Goal: Use online tool/utility: Utilize a website feature to perform a specific function

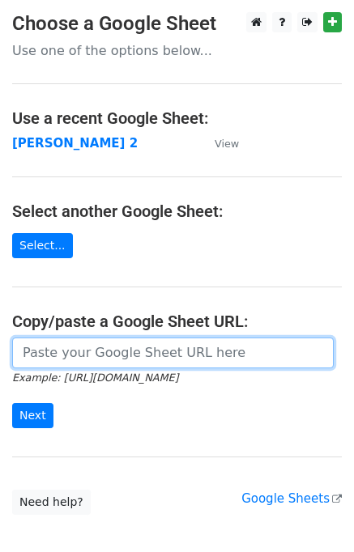
click at [104, 349] on input "url" at bounding box center [172, 353] width 321 height 31
type input "[URL][DOMAIN_NAME]"
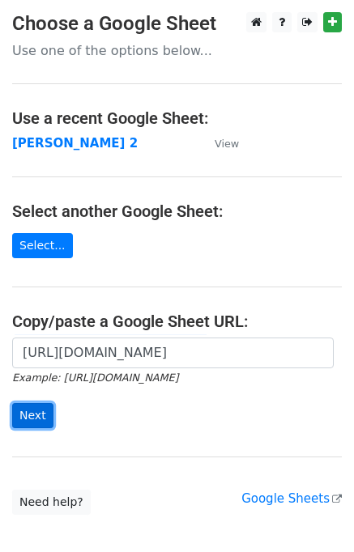
click at [38, 409] on input "Next" at bounding box center [32, 415] width 41 height 25
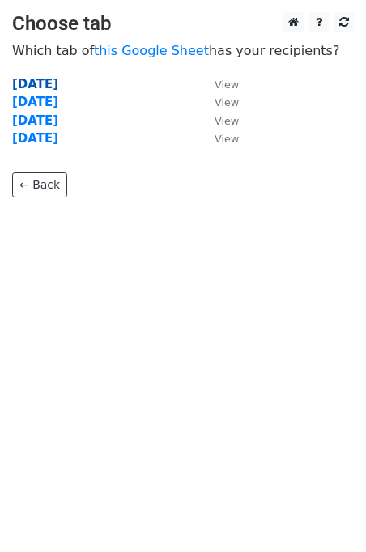
click at [37, 83] on strong "Tuesday" at bounding box center [35, 84] width 46 height 15
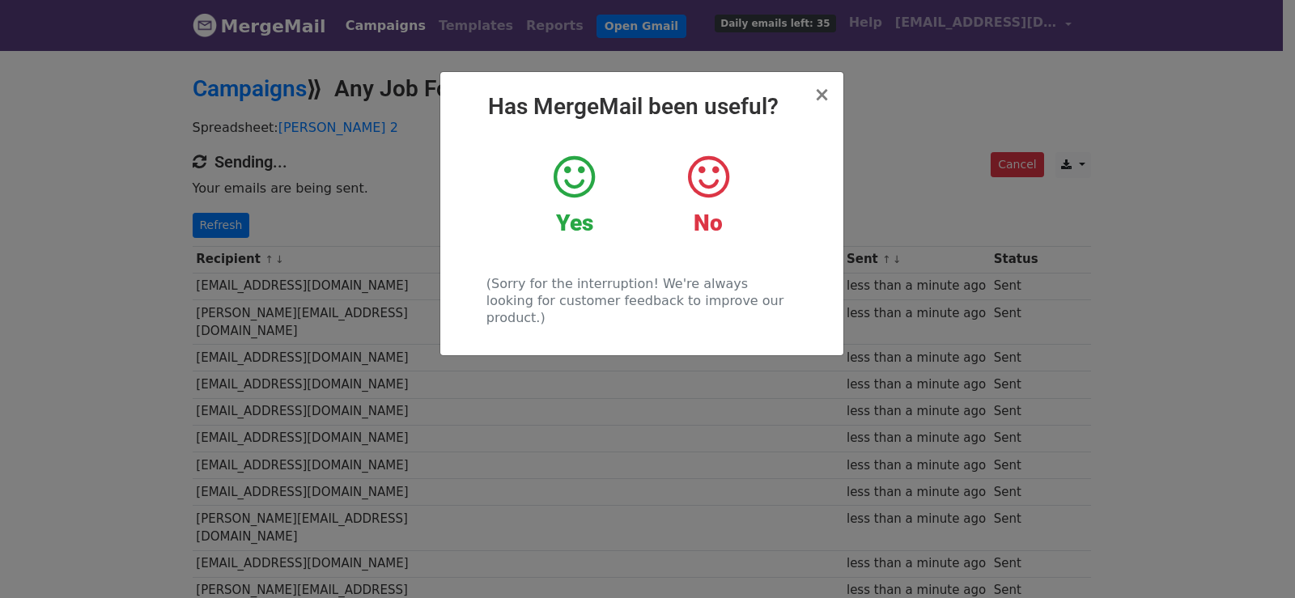
click at [220, 214] on div "× Has MergeMail been useful? Yes No (Sorry for the interruption! We're always l…" at bounding box center [647, 324] width 1295 height 550
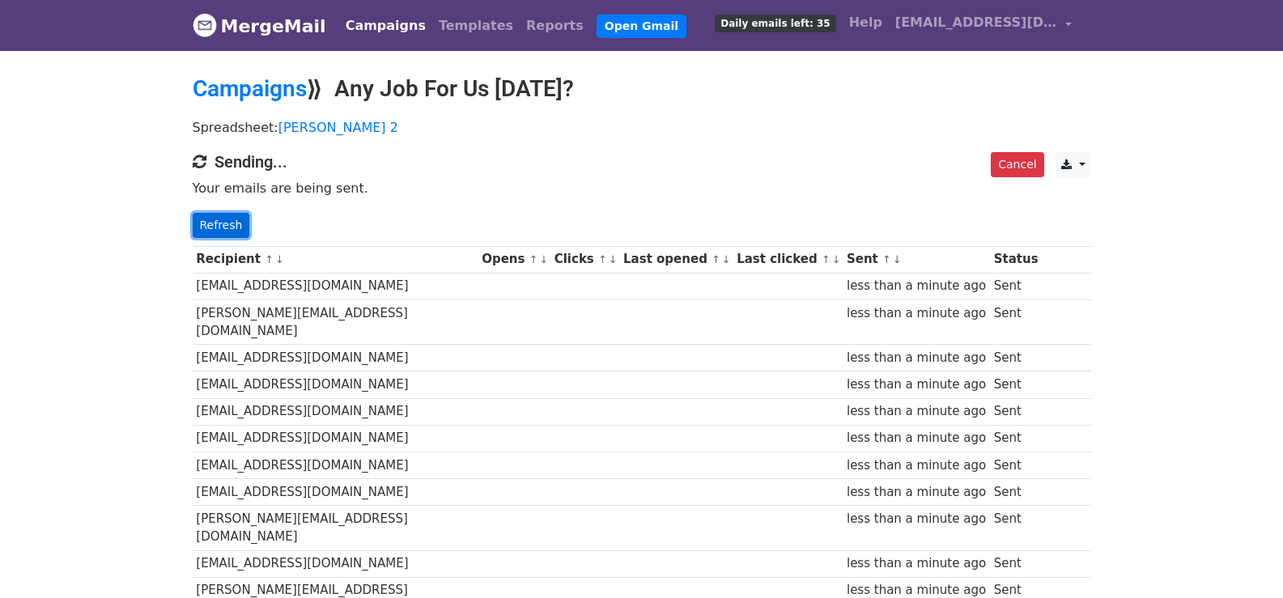
click at [205, 215] on link "Refresh" at bounding box center [221, 225] width 57 height 25
